Goal: Navigation & Orientation: Find specific page/section

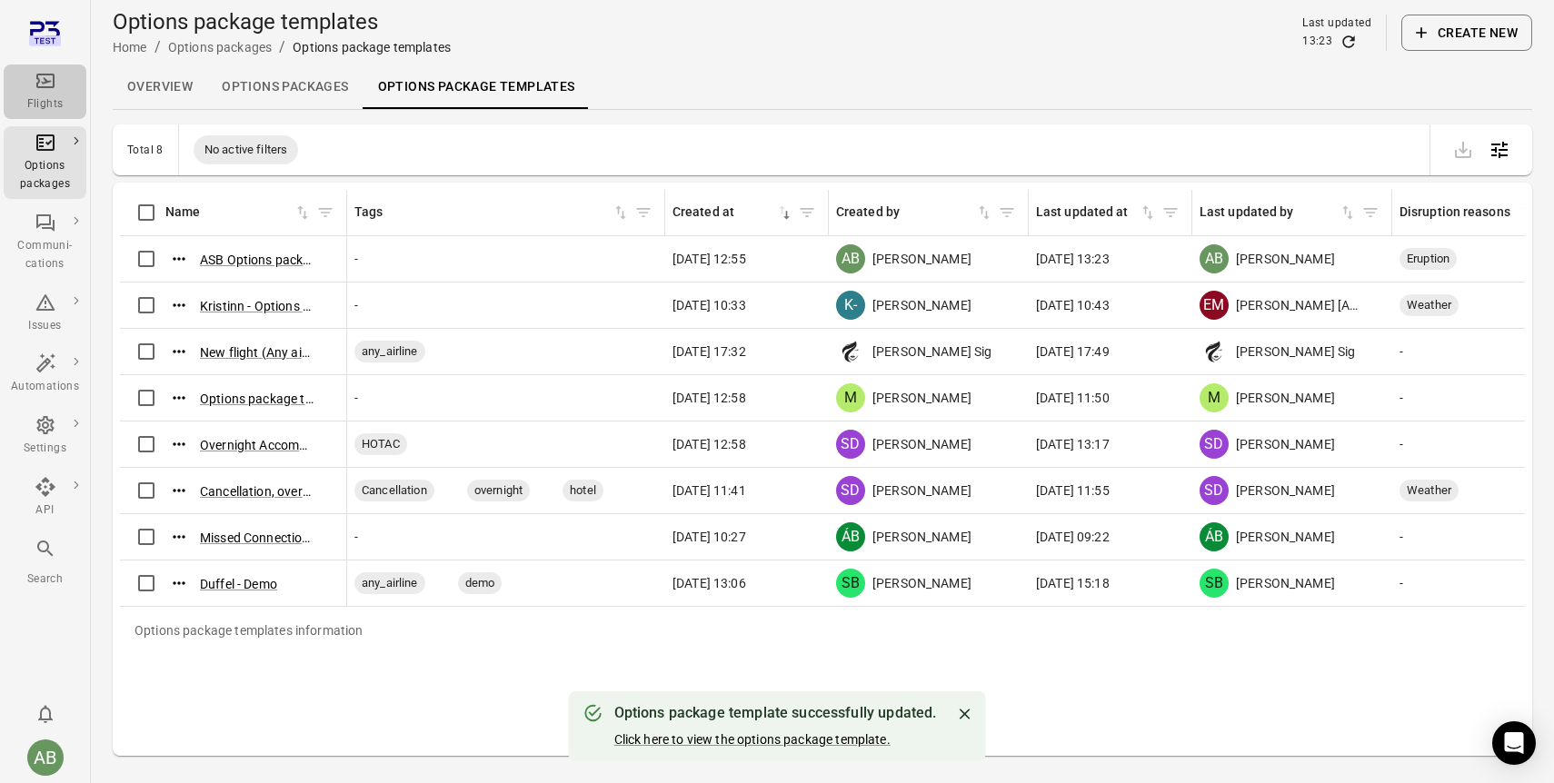
click at [43, 95] on div "Flights" at bounding box center [45, 104] width 68 height 18
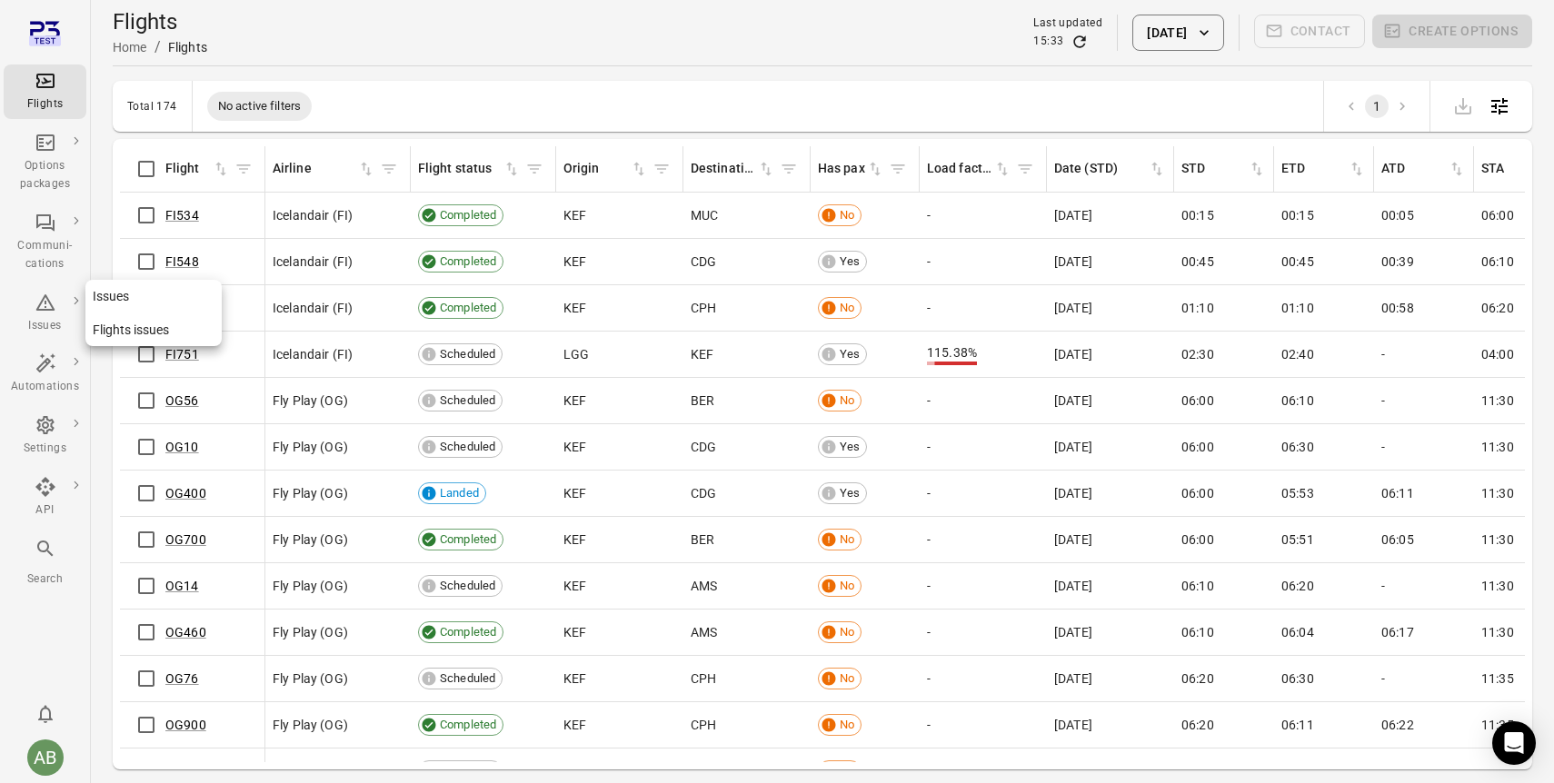
click at [47, 301] on icon "Main navigation" at bounding box center [44, 302] width 19 height 16
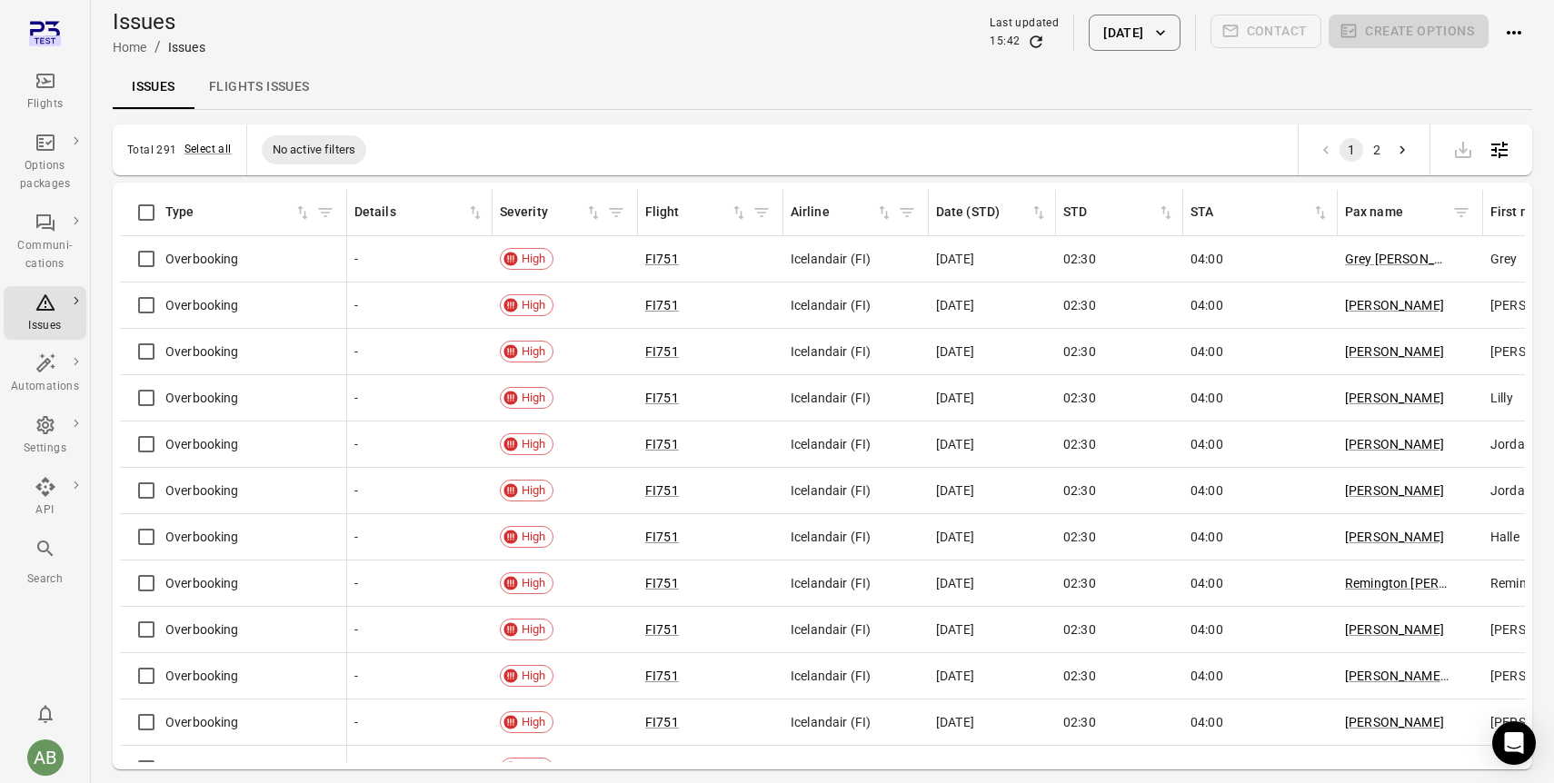
click at [40, 89] on icon "Main navigation" at bounding box center [46, 81] width 22 height 22
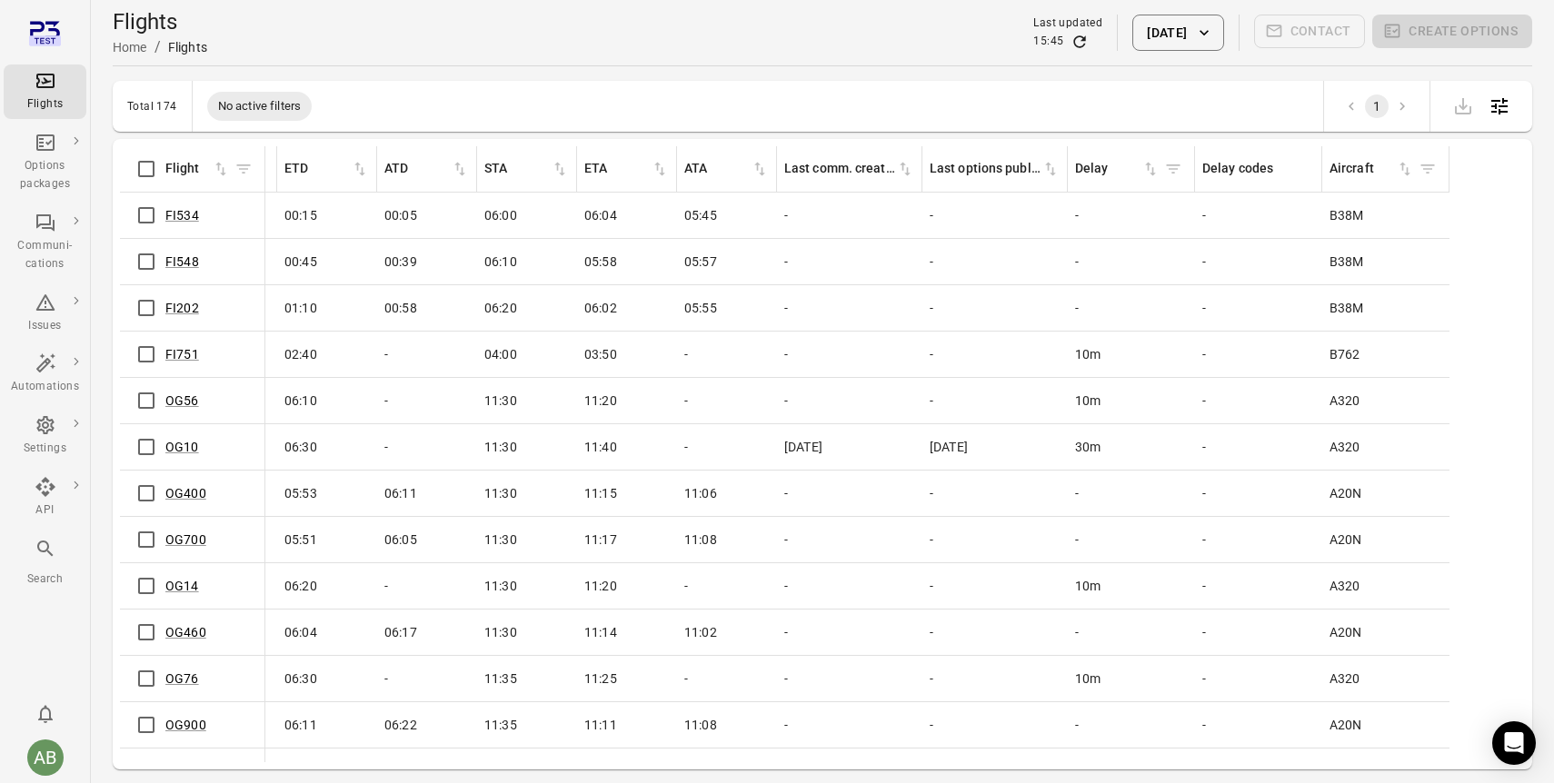
scroll to position [0, 1012]
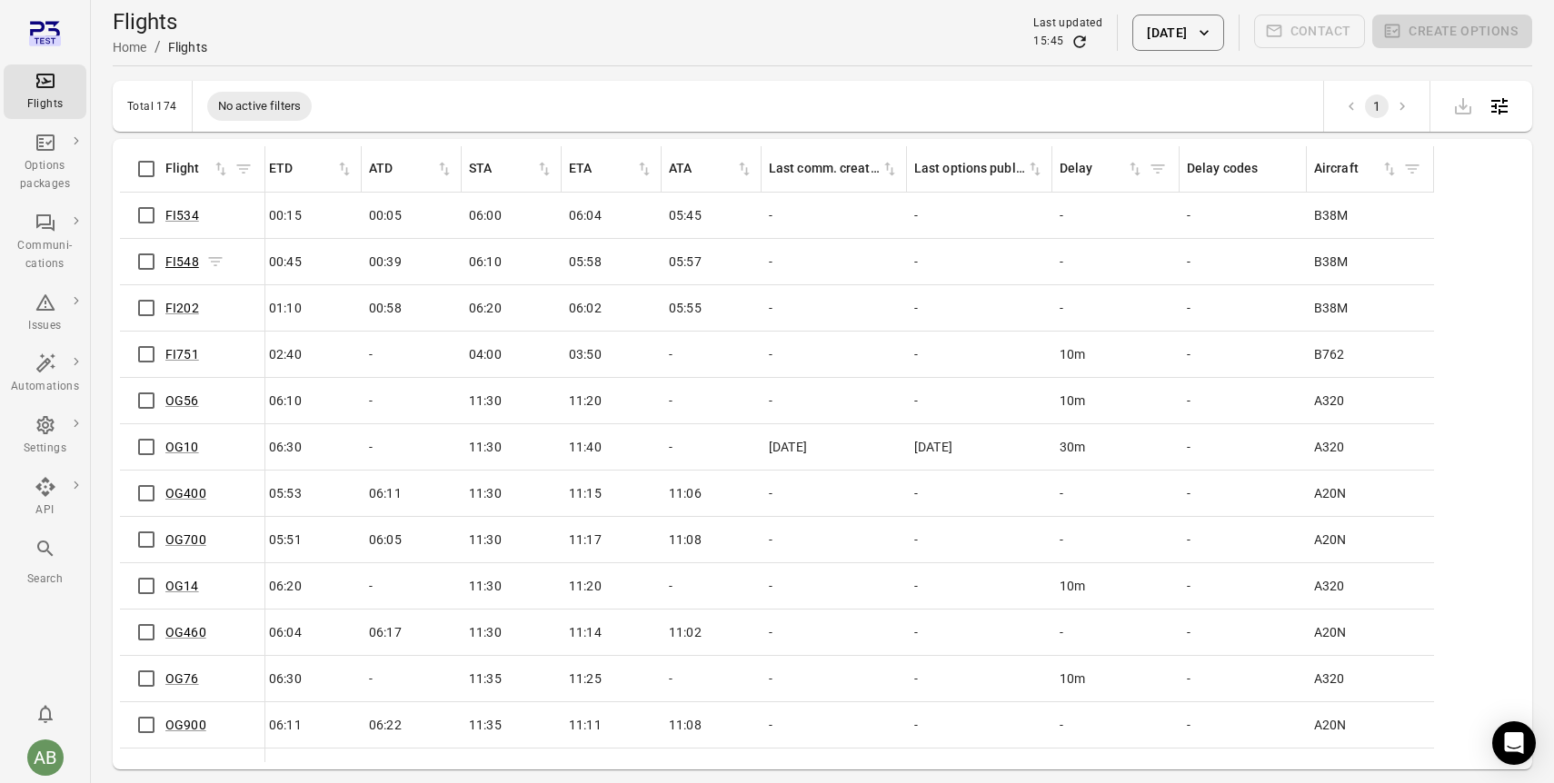
click at [180, 261] on link "FI548" at bounding box center [182, 261] width 34 height 15
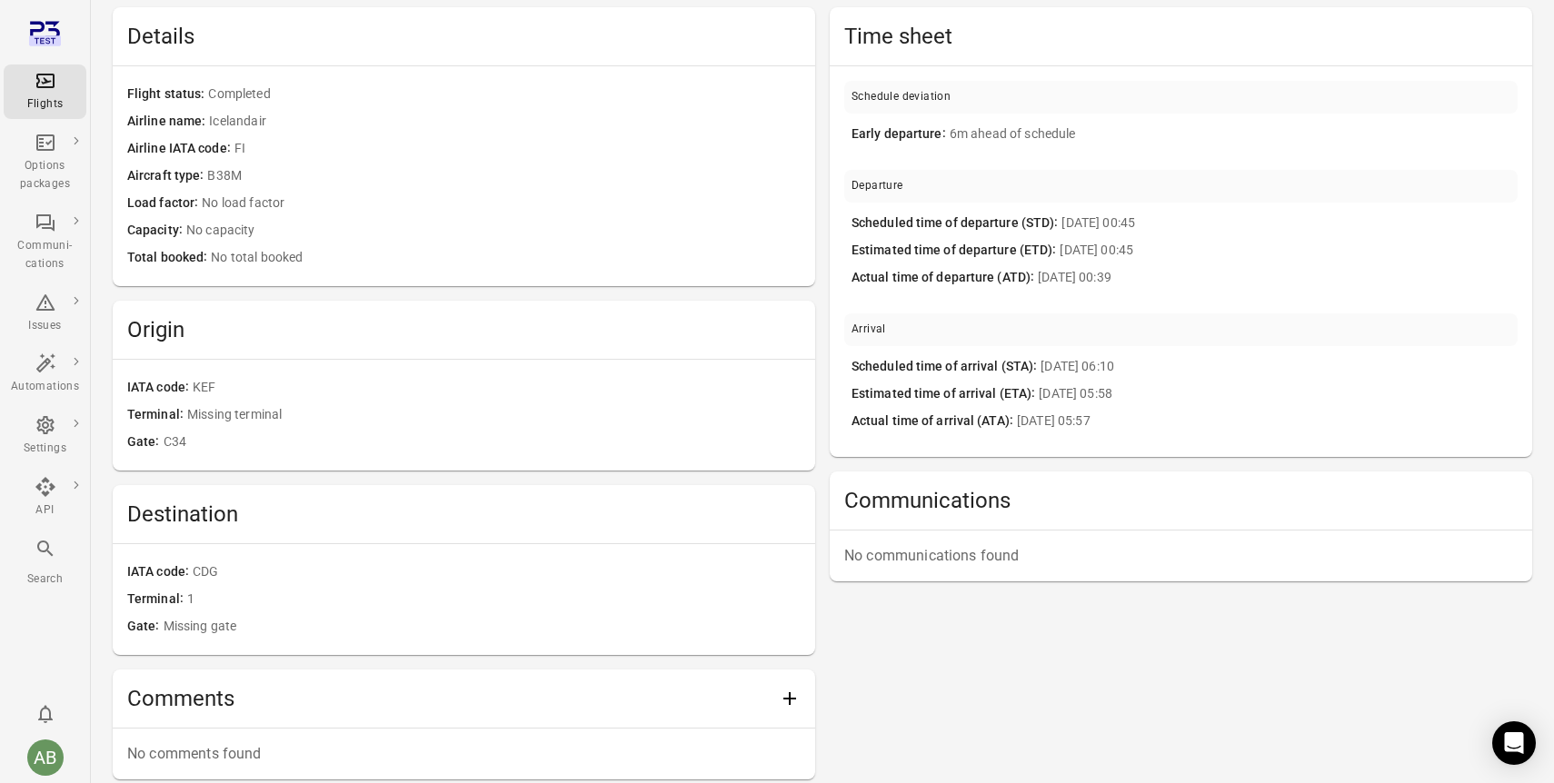
scroll to position [188, 0]
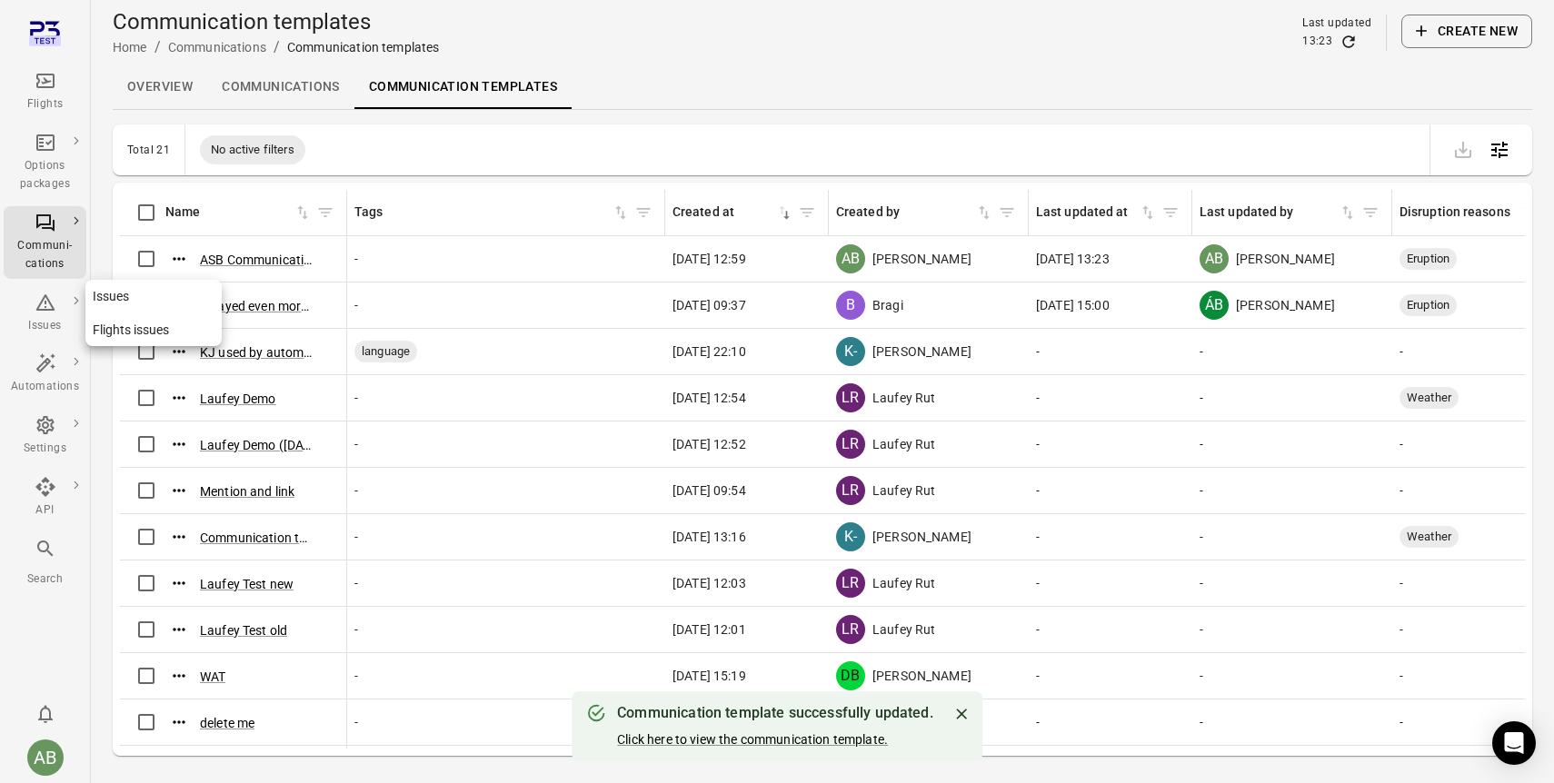
click at [55, 313] on div "Issues" at bounding box center [45, 314] width 68 height 44
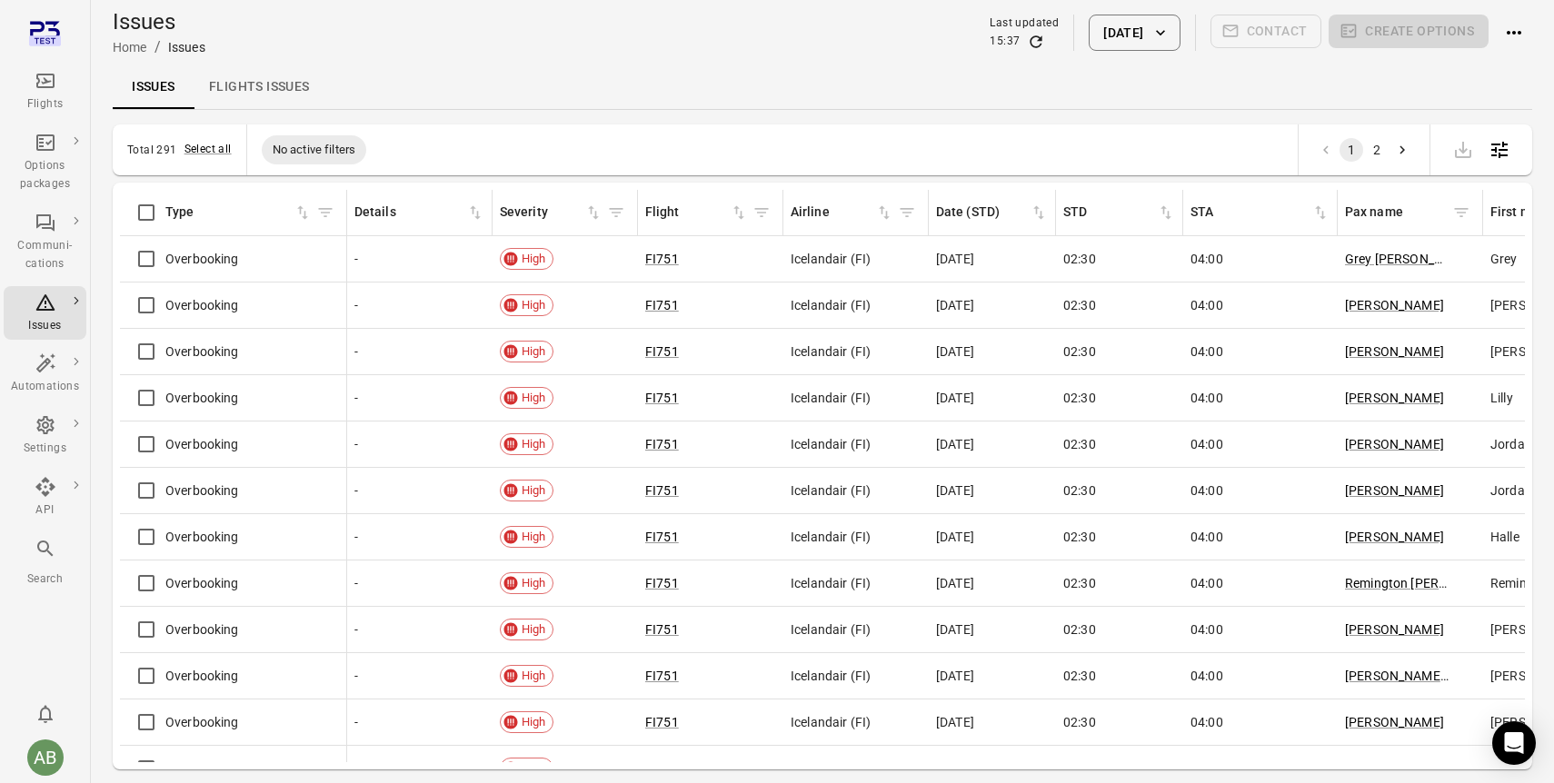
click at [253, 88] on link "Flights issues" at bounding box center [259, 87] width 130 height 44
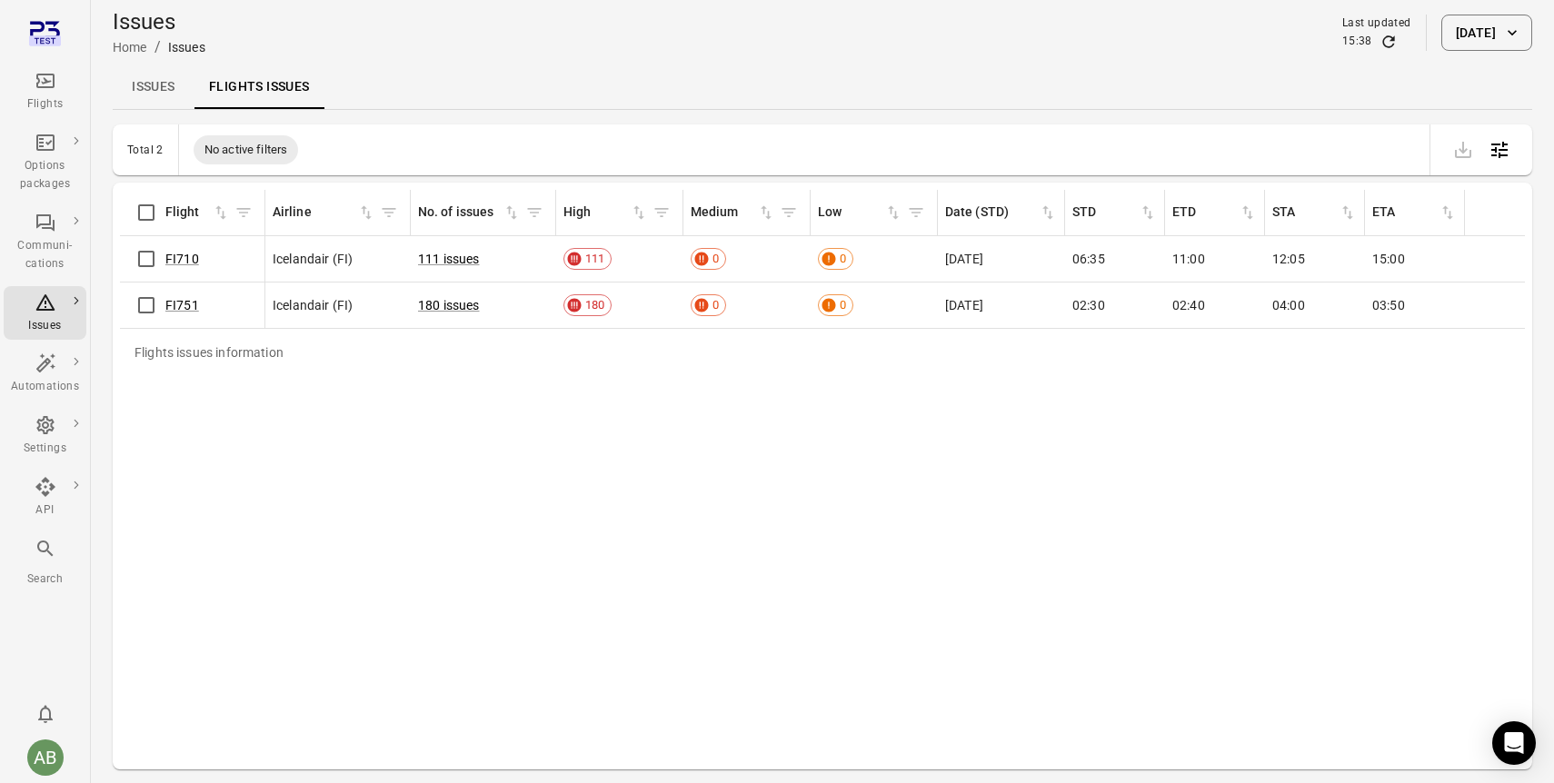
click at [144, 84] on link "Issues" at bounding box center [154, 87] width 82 height 44
